Goal: Task Accomplishment & Management: Manage account settings

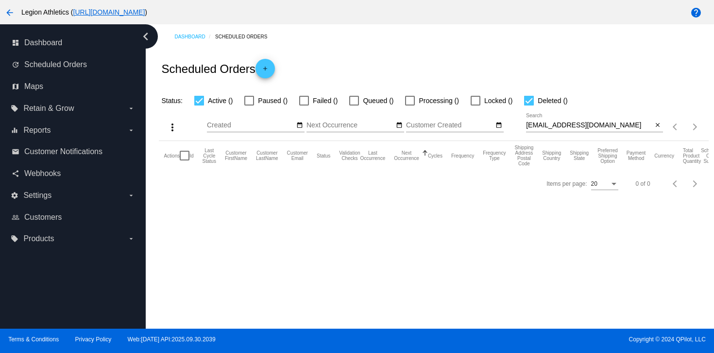
click at [553, 130] on div "firstdotsecondname@gmail.com Search" at bounding box center [589, 122] width 127 height 19
paste input "filepfam@gmail.com"
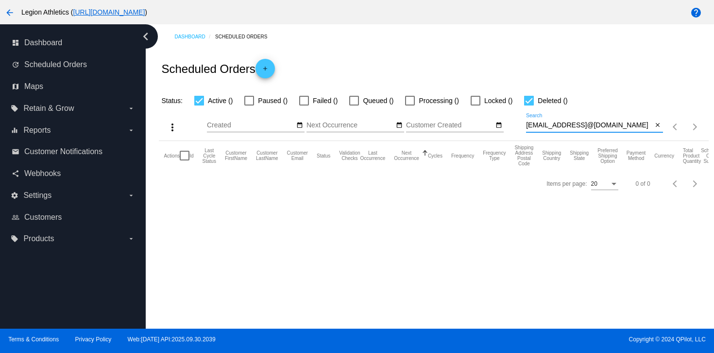
type input "firstdotsecondname@gmail.comfilepfam@gmail.com"
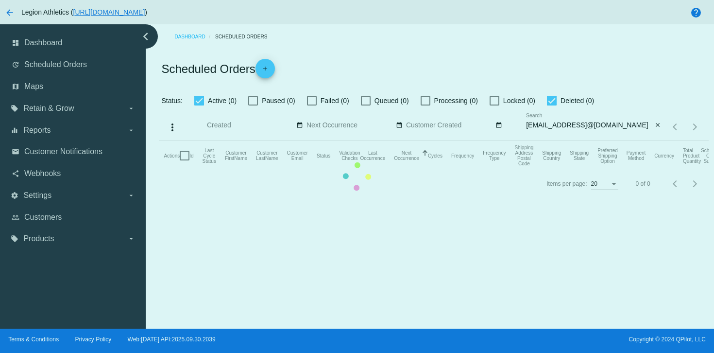
click at [588, 141] on mat-table "Actions Id Last Cycle Status Customer FirstName Customer LastName Customer Emai…" at bounding box center [434, 155] width 550 height 29
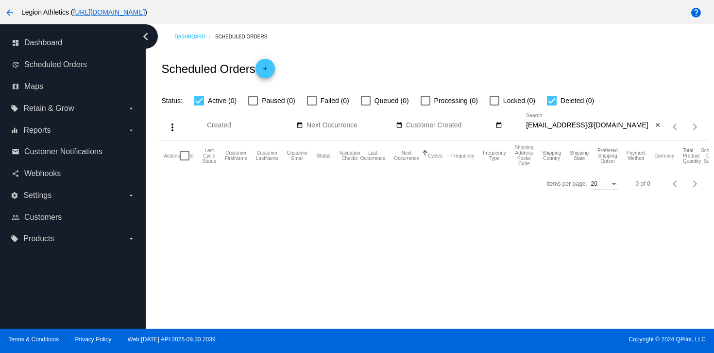
click at [627, 123] on input "firstdotsecondname@gmail.comfilepfam@gmail.com" at bounding box center [589, 125] width 127 height 8
click at [698, 121] on div "more_vert Oct Jan Feb Mar Apr 1" at bounding box center [434, 123] width 550 height 35
click at [630, 124] on input "firstdotsecondname@gmail.comfilepfam@gmail.com" at bounding box center [589, 125] width 127 height 8
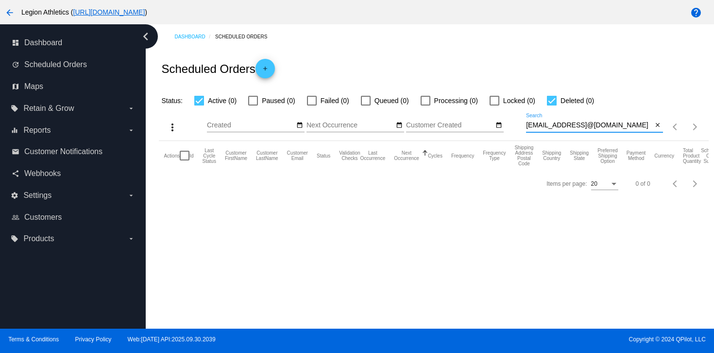
click at [630, 124] on input "firstdotsecondname@gmail.comfilepfam@gmail.com" at bounding box center [589, 125] width 127 height 8
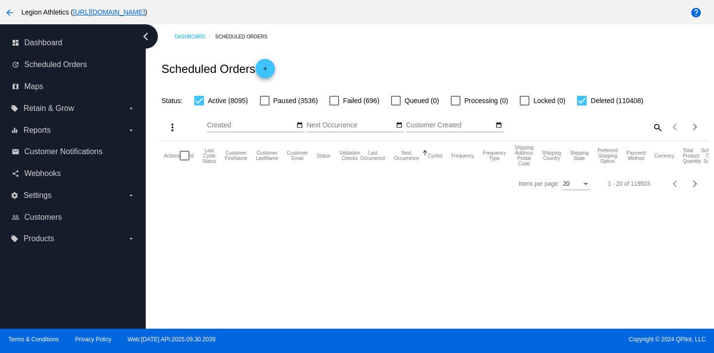
click at [659, 126] on mat-icon "search" at bounding box center [658, 127] width 12 height 15
click at [630, 126] on input "Search" at bounding box center [594, 125] width 137 height 8
paste input "filepfam@gmail.com"
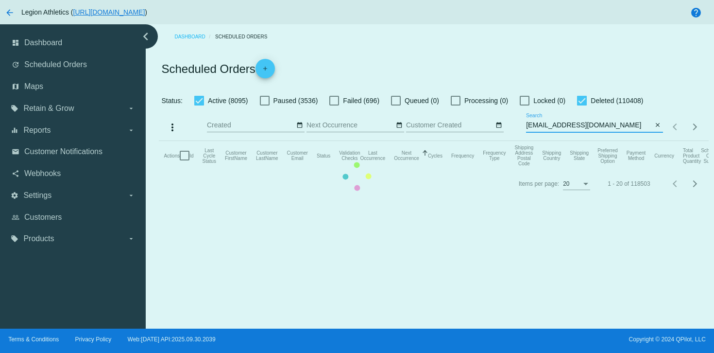
type input "filepfam@gmail.com"
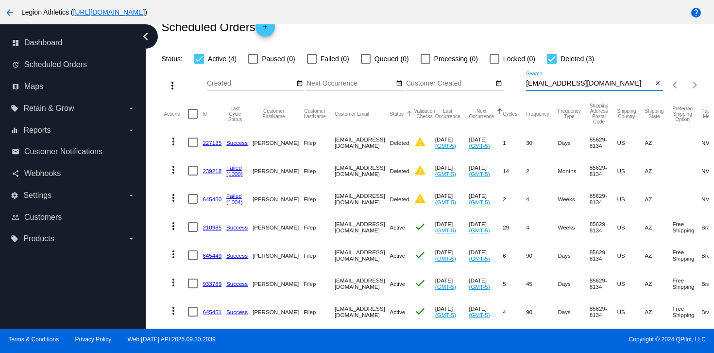
scroll to position [67, 0]
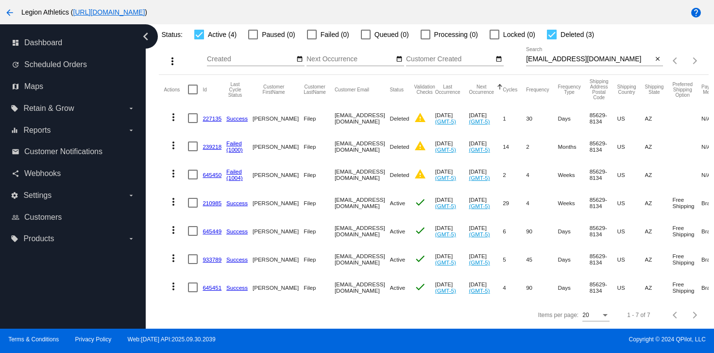
click at [212, 288] on link "645451" at bounding box center [212, 287] width 19 height 6
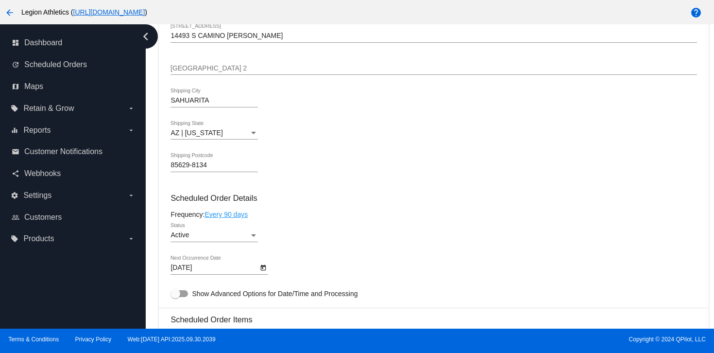
scroll to position [596, 0]
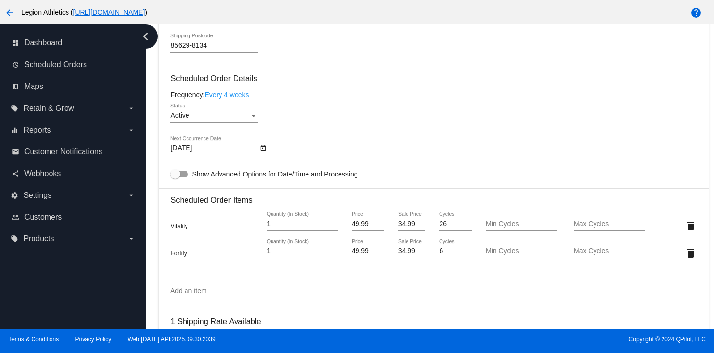
scroll to position [539, 0]
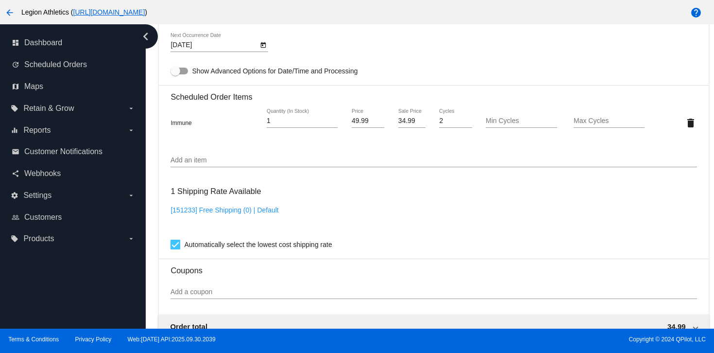
scroll to position [641, 0]
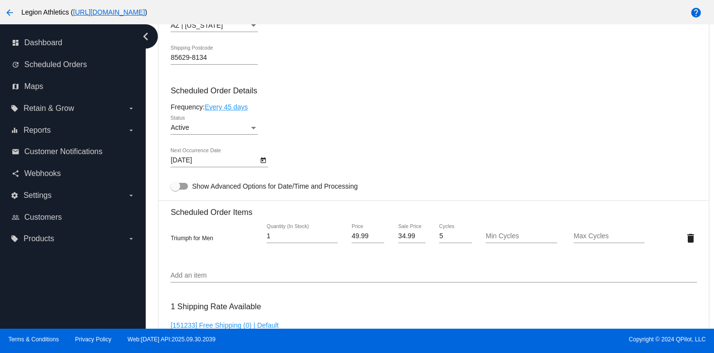
scroll to position [591, 0]
